Goal: Task Accomplishment & Management: Use online tool/utility

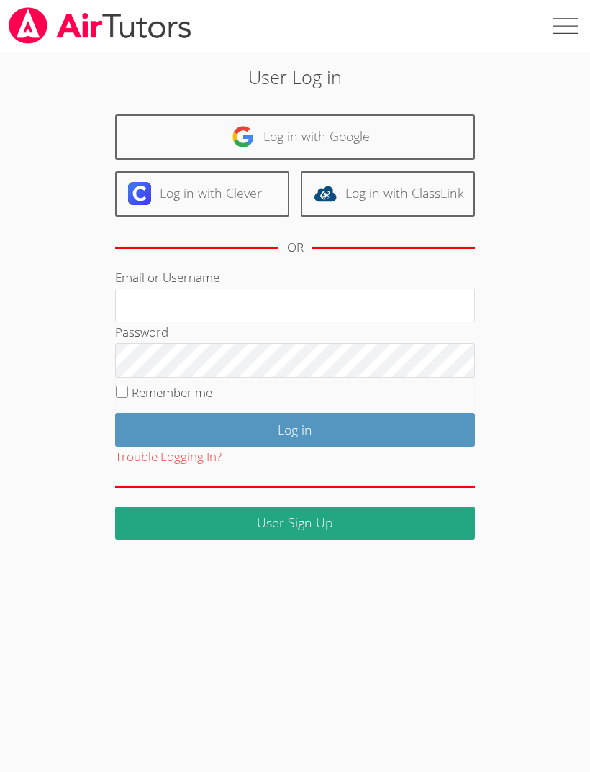
click at [371, 131] on link "Log in with Google" at bounding box center [295, 136] width 360 height 45
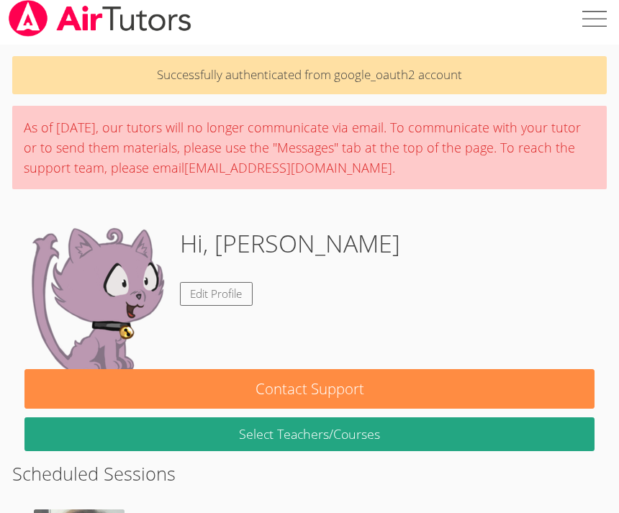
scroll to position [8, 0]
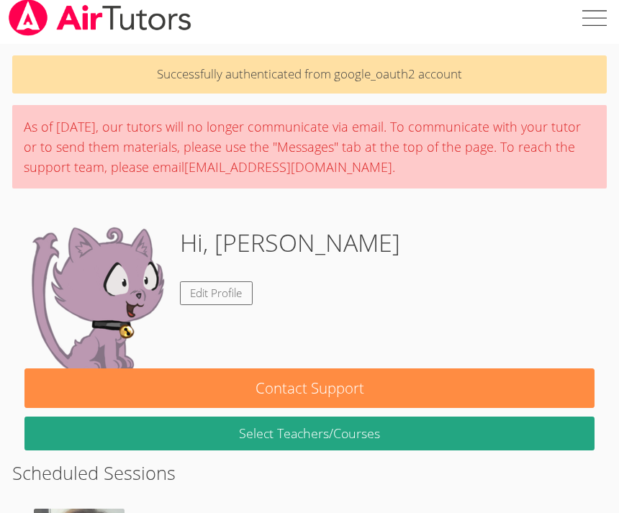
click at [396, 179] on div "As of [DATE], our tutors will no longer communicate via email. To communicate w…" at bounding box center [309, 146] width 594 height 83
click at [411, 184] on div "As of [DATE], our tutors will no longer communicate via email. To communicate w…" at bounding box center [309, 146] width 594 height 83
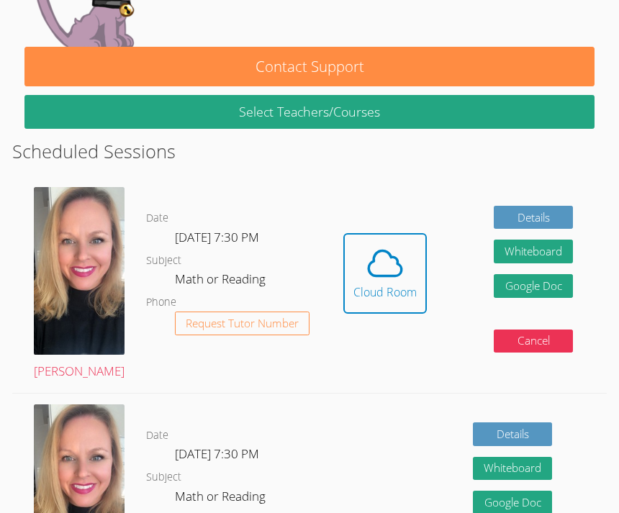
scroll to position [329, 0]
click at [395, 267] on icon at bounding box center [385, 263] width 40 height 40
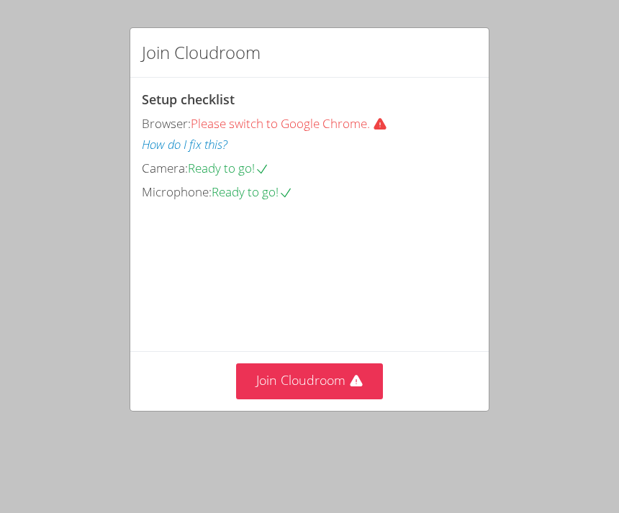
click at [322, 399] on button "Join Cloudroom" at bounding box center [309, 380] width 147 height 35
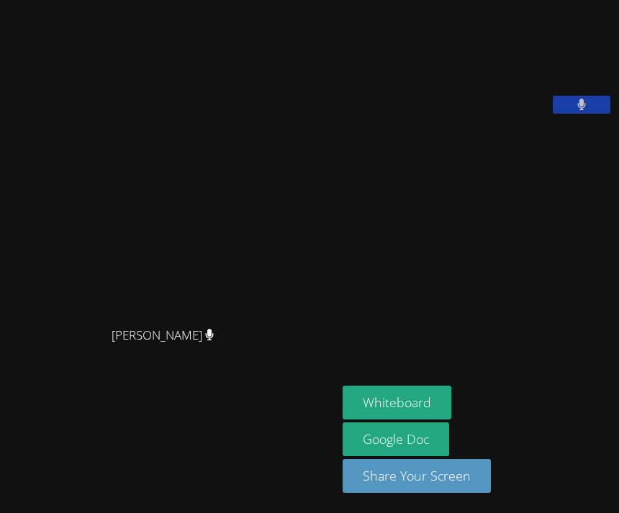
click at [578, 114] on button at bounding box center [581, 105] width 58 height 18
click at [342, 419] on button "Whiteboard" at bounding box center [396, 403] width 109 height 34
